Goal: Task Accomplishment & Management: Manage account settings

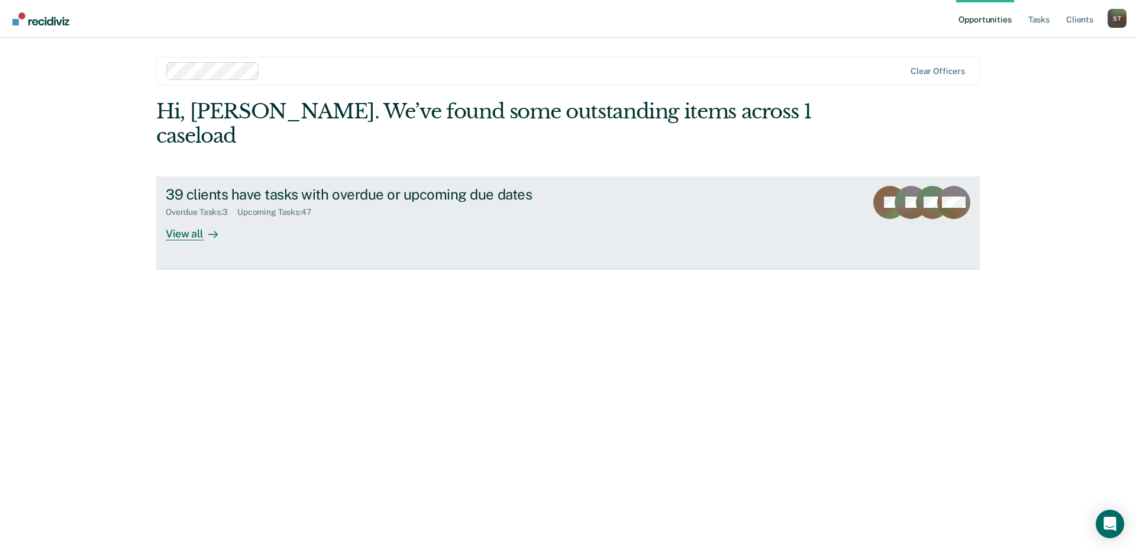
click at [362, 186] on div "39 clients have tasks with overdue or upcoming due dates" at bounding box center [373, 194] width 415 height 17
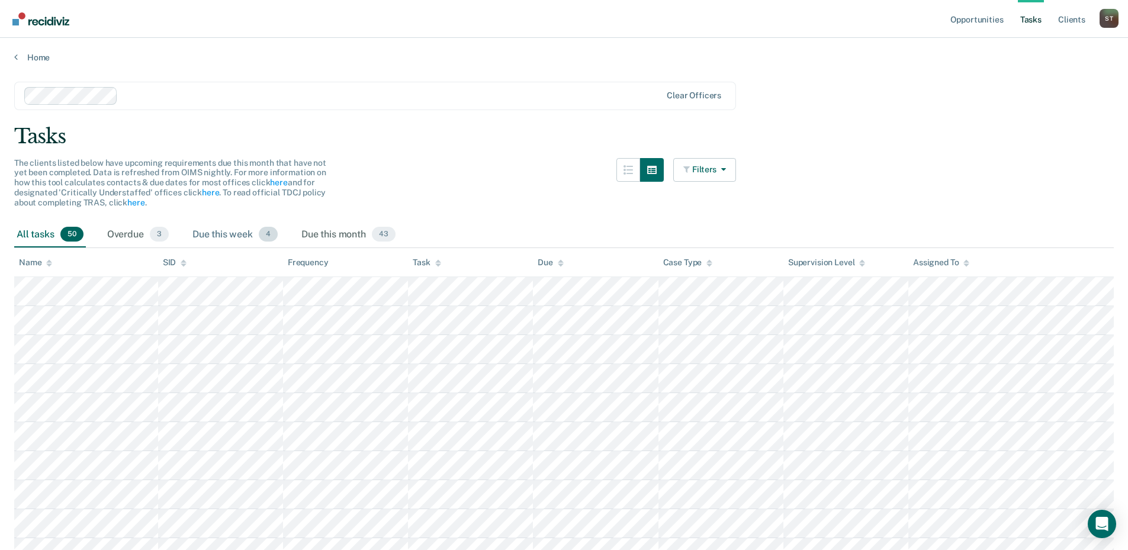
click at [228, 240] on div "Due this week 4" at bounding box center [235, 235] width 90 height 26
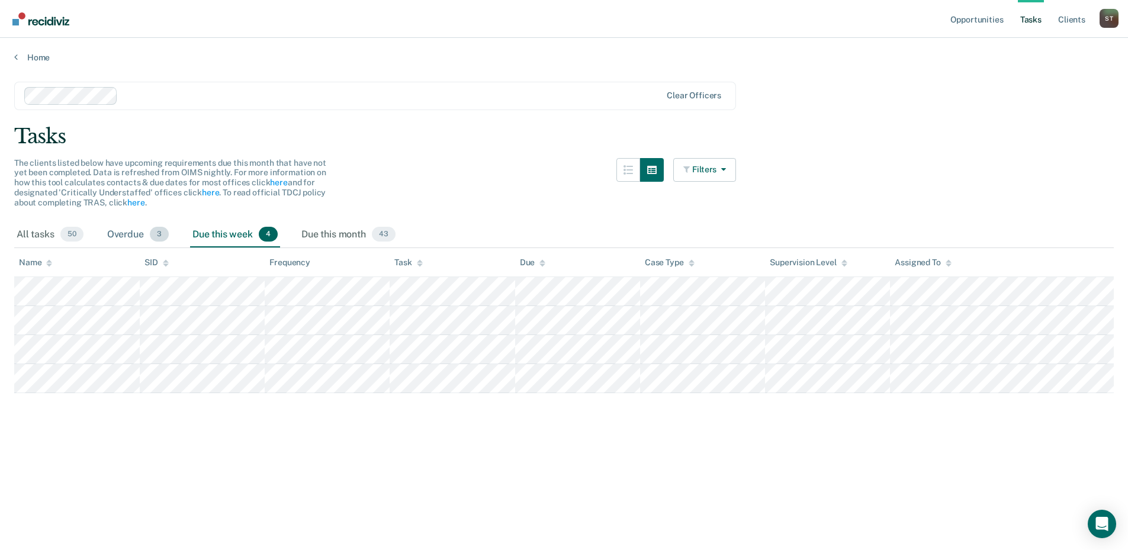
click at [128, 232] on div "Overdue 3" at bounding box center [138, 235] width 66 height 26
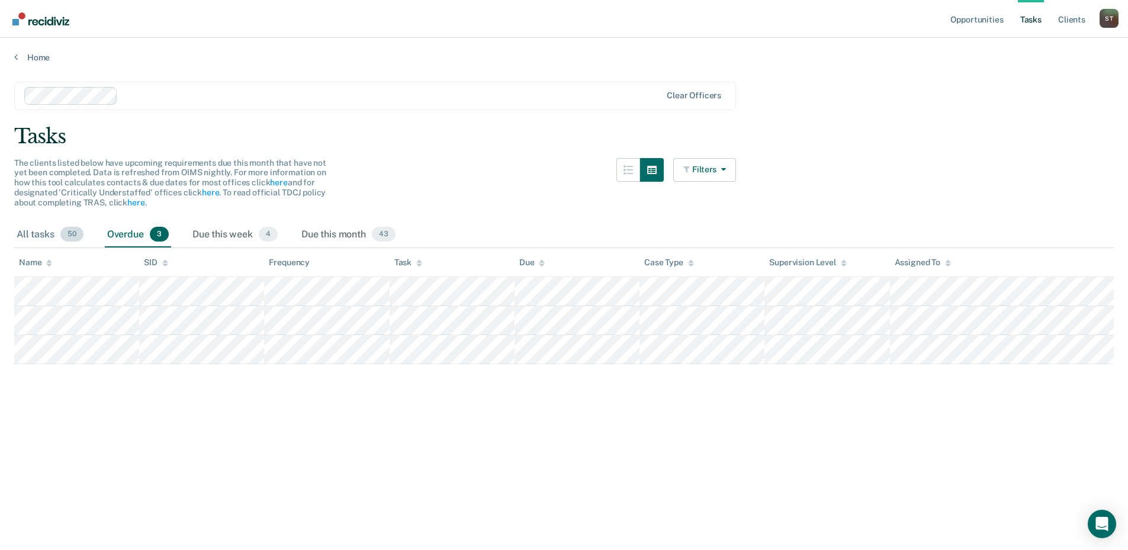
click at [27, 233] on div "All tasks 50" at bounding box center [50, 235] width 72 height 26
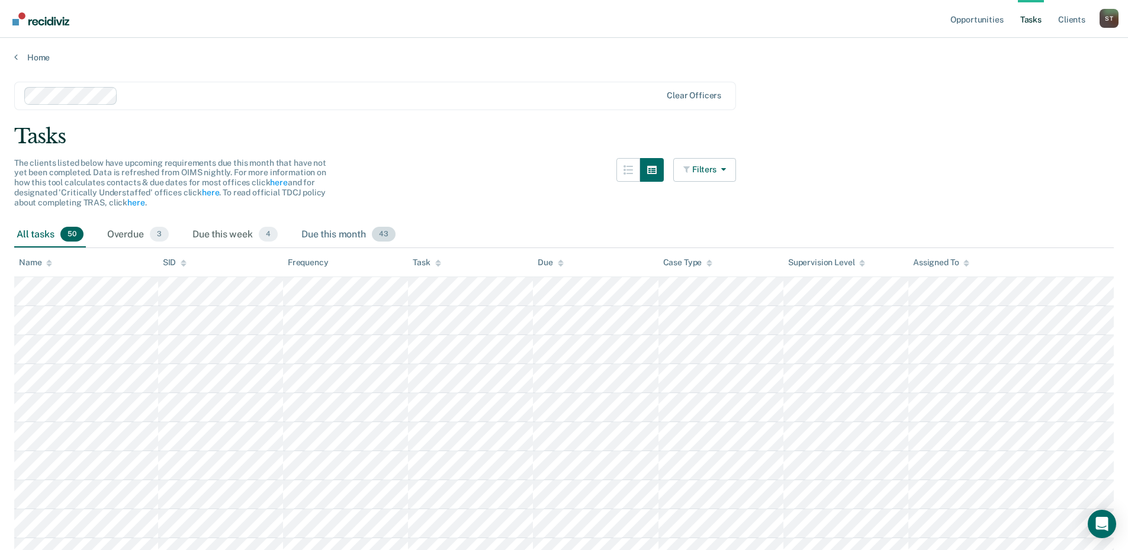
click at [315, 234] on div "Due this month 43" at bounding box center [348, 235] width 99 height 26
click at [418, 265] on div "Task" at bounding box center [427, 262] width 28 height 10
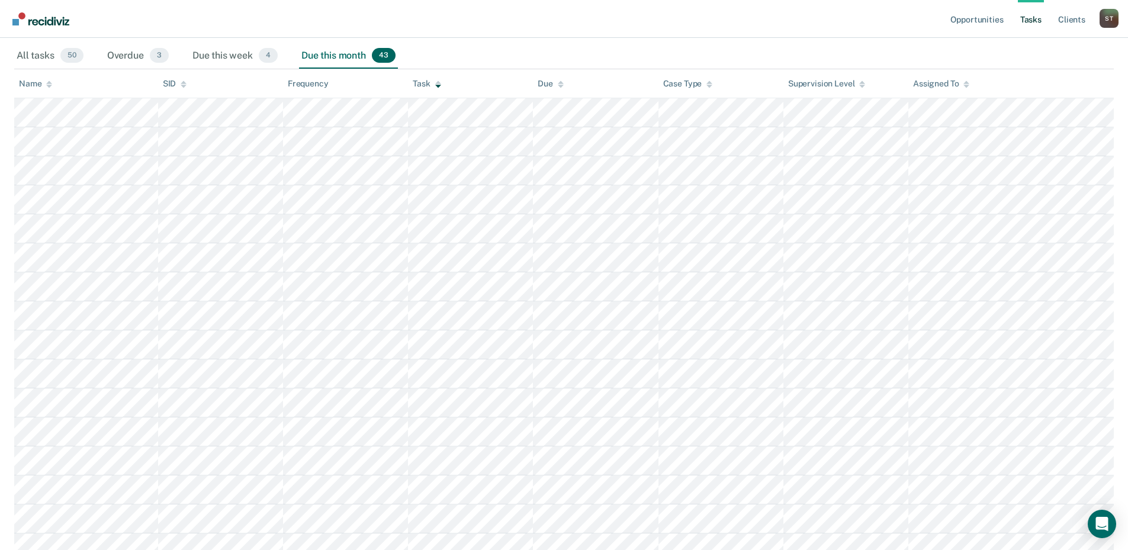
scroll to position [178, 0]
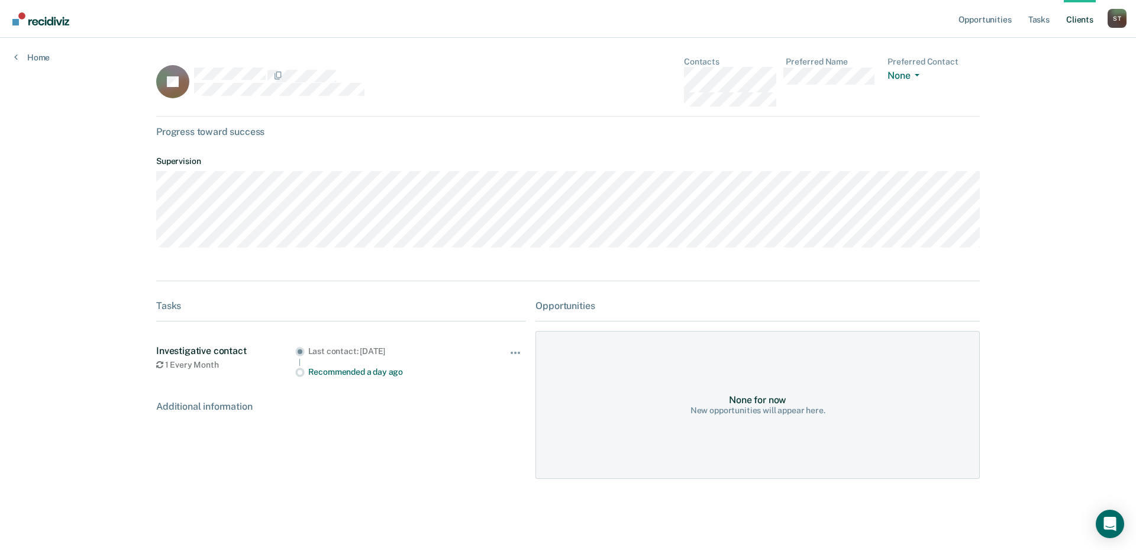
click at [12, 56] on div "Home" at bounding box center [32, 50] width 64 height 25
click at [37, 56] on link "Home" at bounding box center [32, 57] width 36 height 11
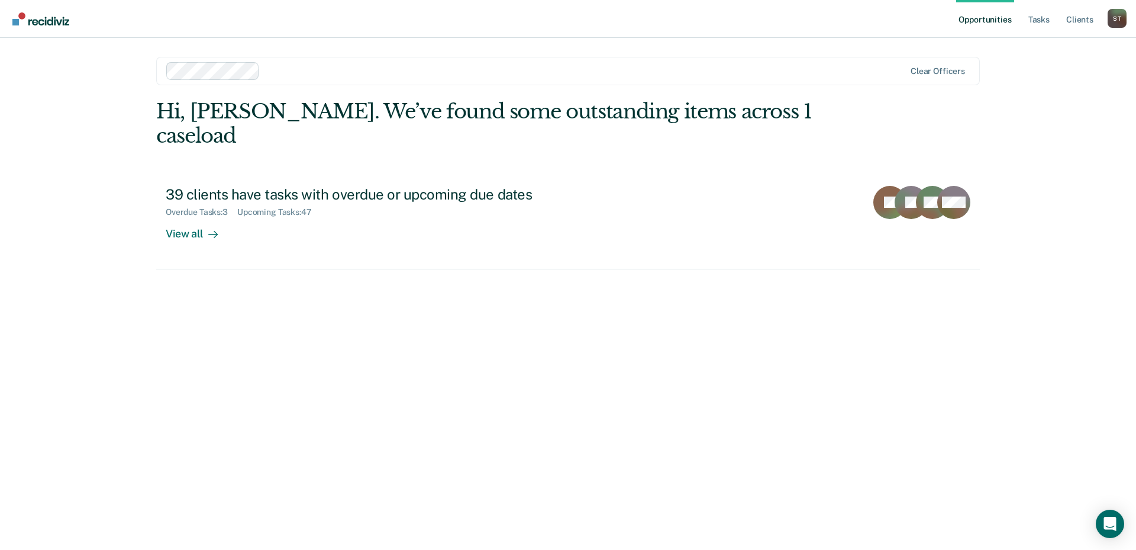
click at [1000, 20] on link "Opportunities" at bounding box center [984, 19] width 57 height 38
